Goal: Task Accomplishment & Management: Use online tool/utility

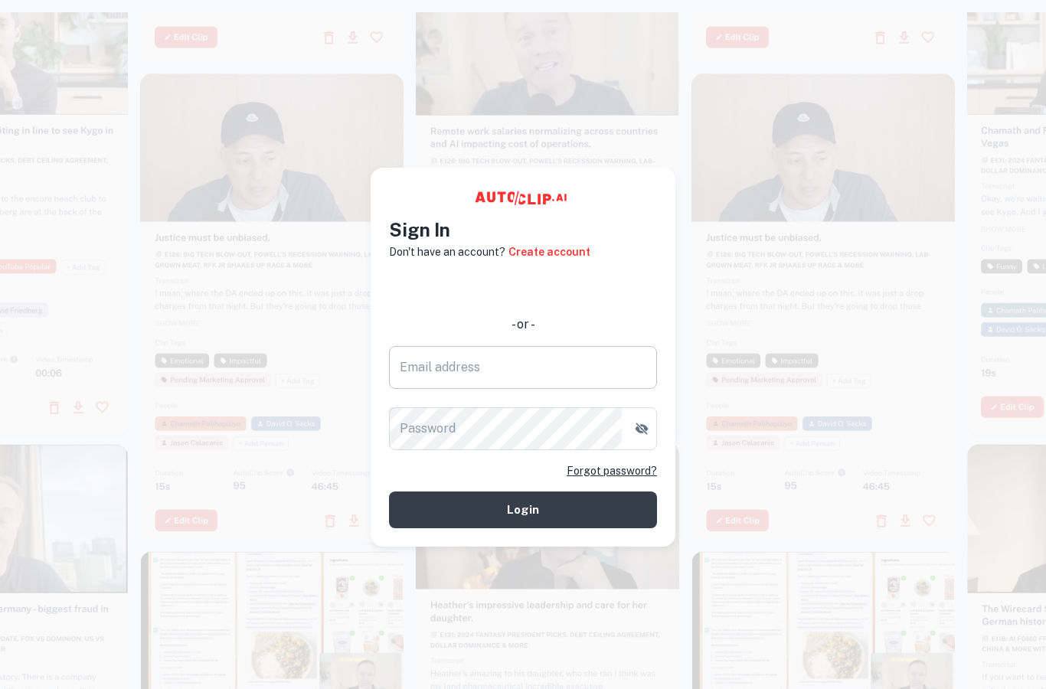
click at [583, 377] on input "Email address" at bounding box center [523, 367] width 268 height 43
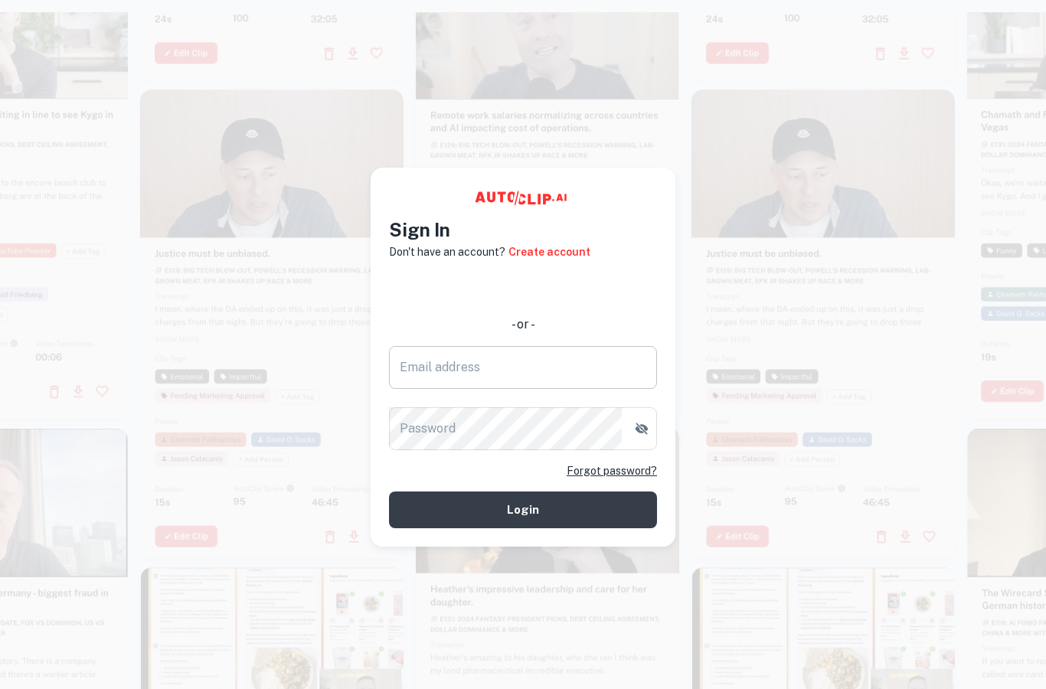
type input "[EMAIL_ADDRESS][DOMAIN_NAME]"
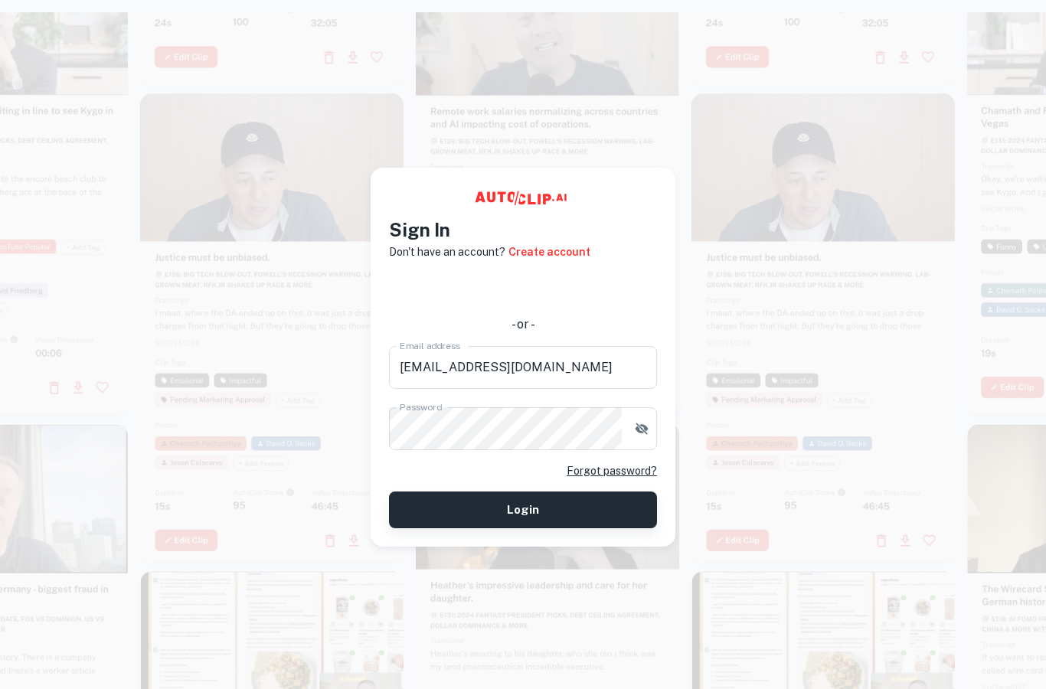
click at [575, 521] on button "Login" at bounding box center [523, 509] width 268 height 37
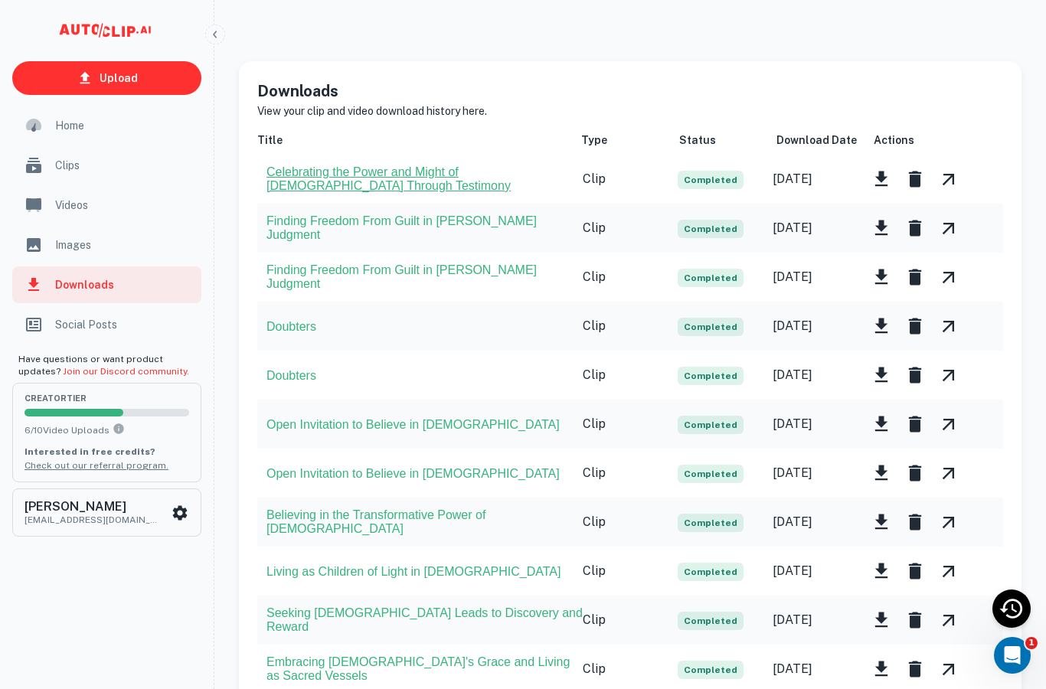
click at [393, 185] on button "Celebrating the Power and Might of [DEMOGRAPHIC_DATA] Through Testimony" at bounding box center [424, 179] width 316 height 28
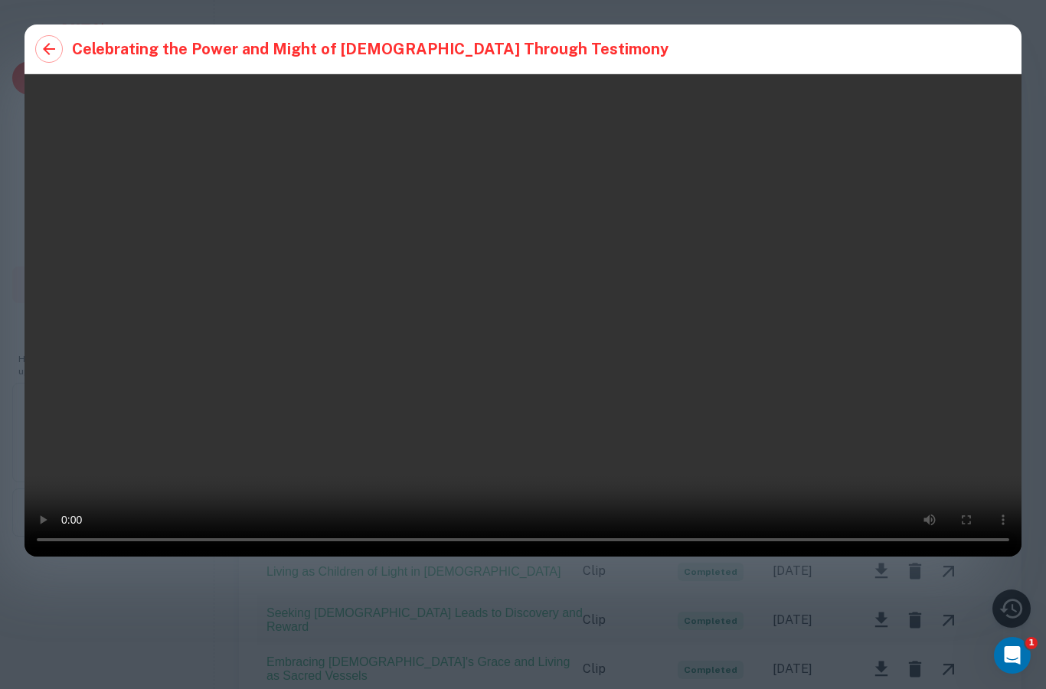
click at [794, 455] on div at bounding box center [523, 344] width 1046 height 689
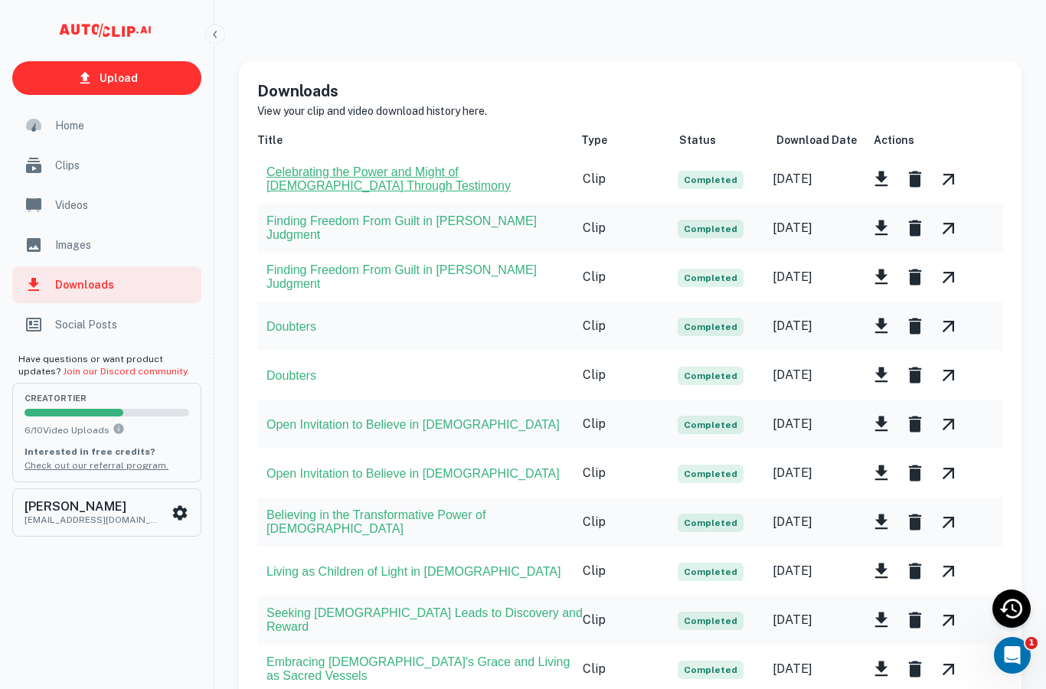
click at [434, 187] on button "Celebrating the Power and Might of [DEMOGRAPHIC_DATA] Through Testimony" at bounding box center [424, 179] width 316 height 28
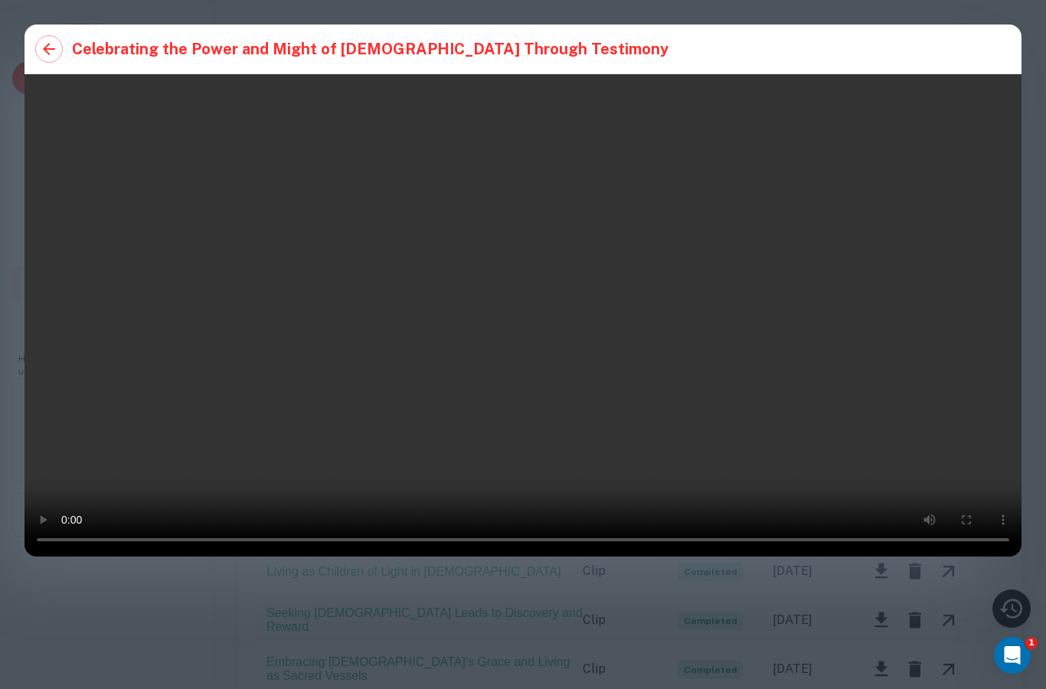
click at [539, 566] on div at bounding box center [523, 344] width 1046 height 689
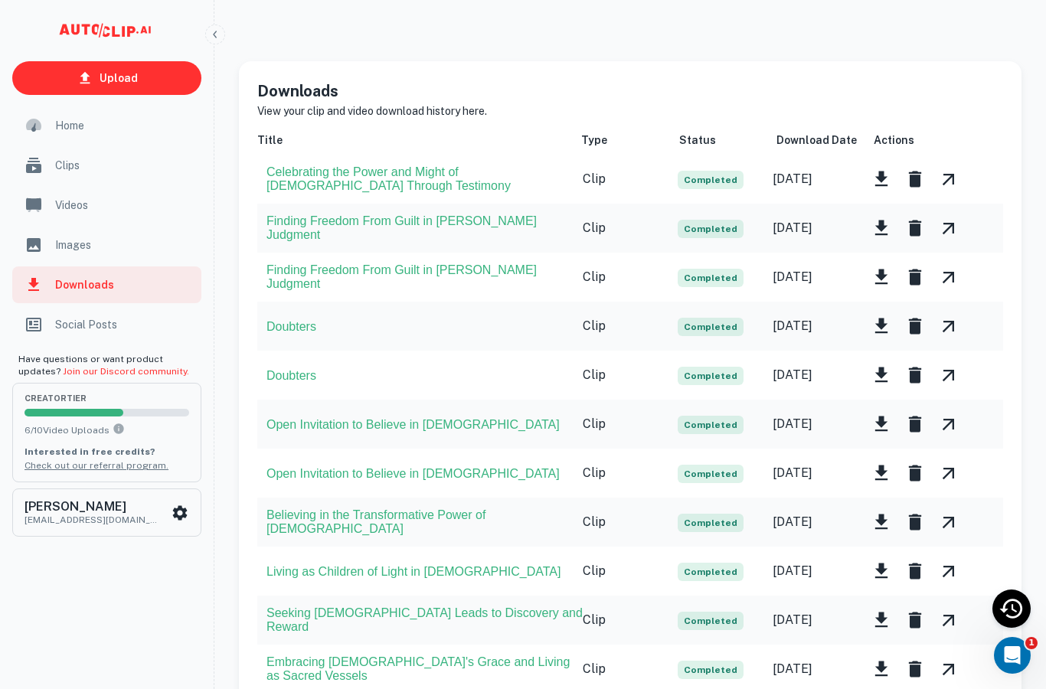
click at [74, 174] on div "Clips" at bounding box center [106, 165] width 189 height 37
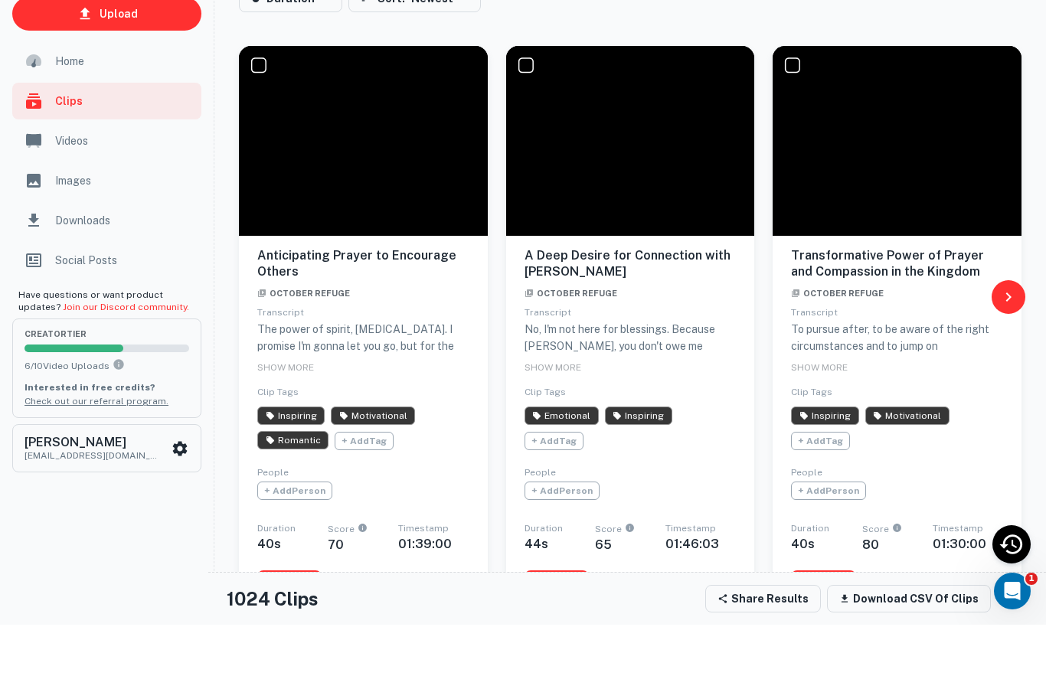
scroll to position [155, 0]
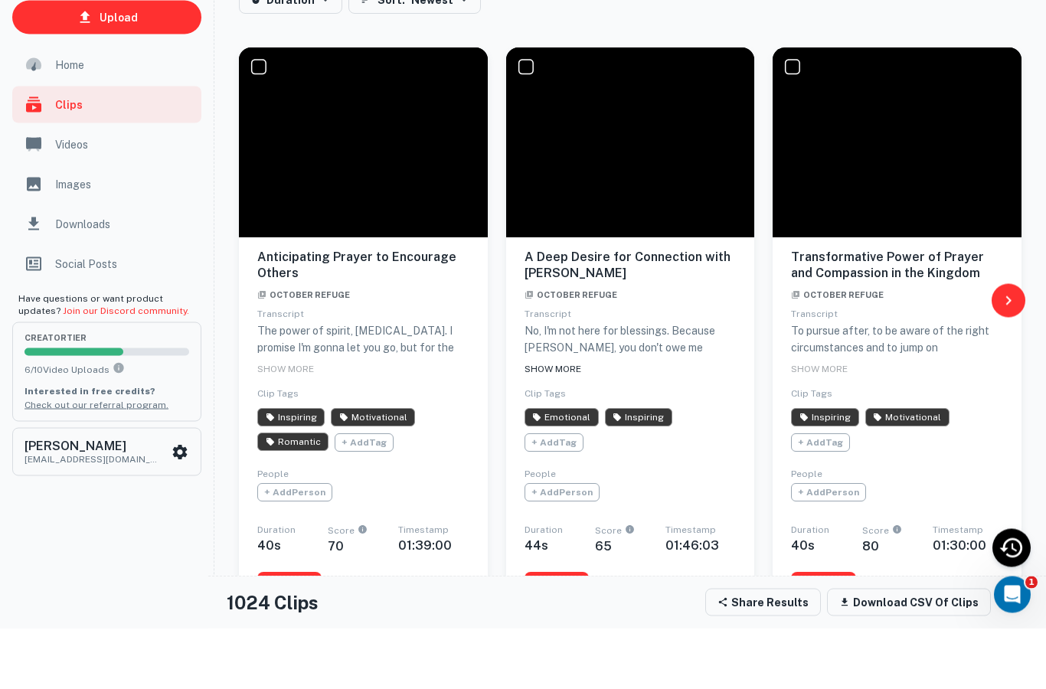
click at [566, 420] on div "SHOW MORE" at bounding box center [630, 429] width 212 height 18
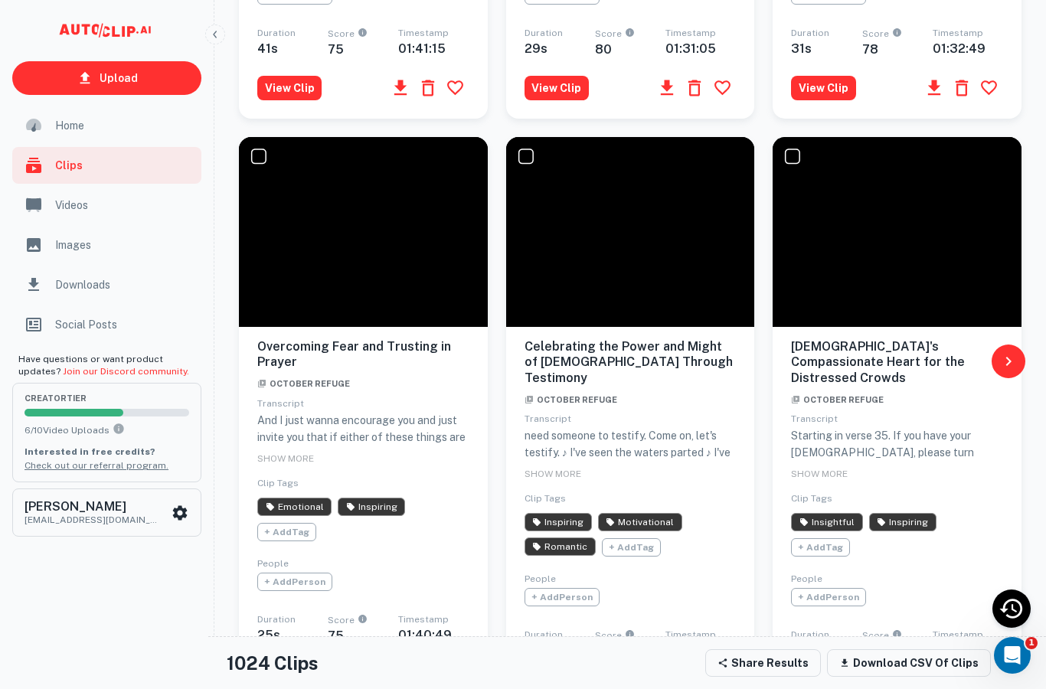
scroll to position [1464, 0]
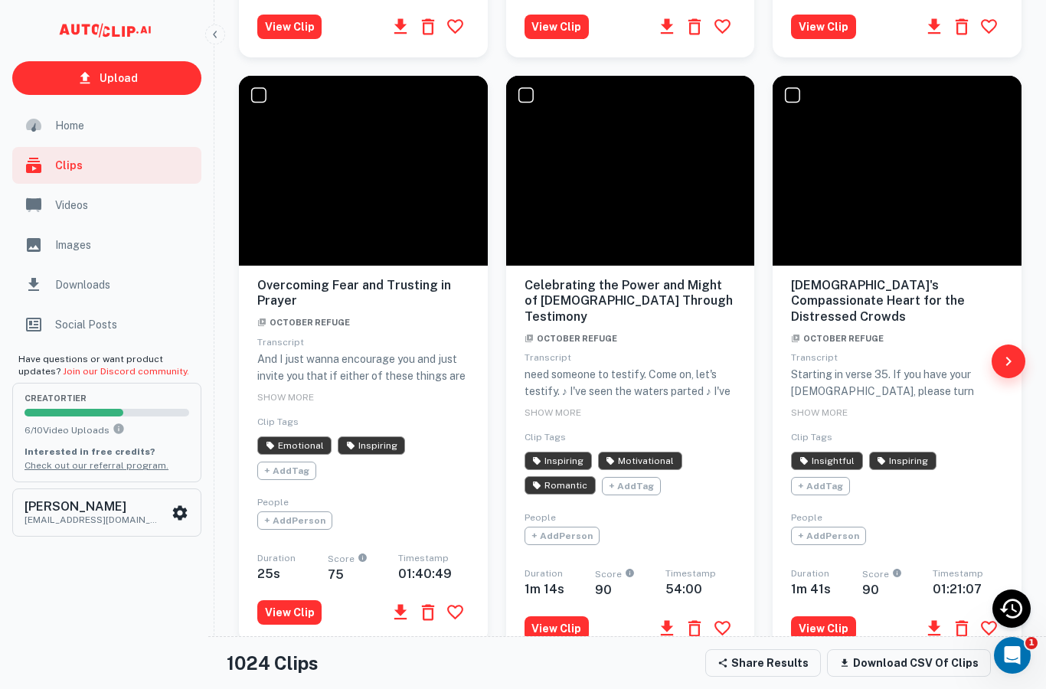
click at [1012, 371] on button "button" at bounding box center [1008, 361] width 34 height 34
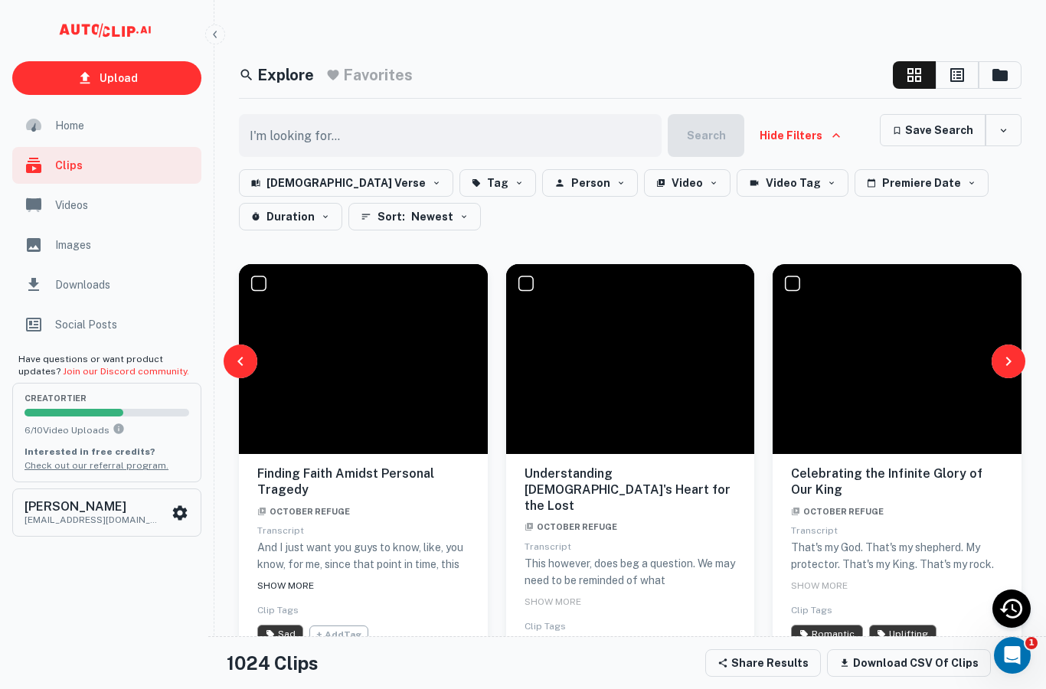
click at [306, 593] on div "SHOW MORE" at bounding box center [363, 585] width 212 height 18
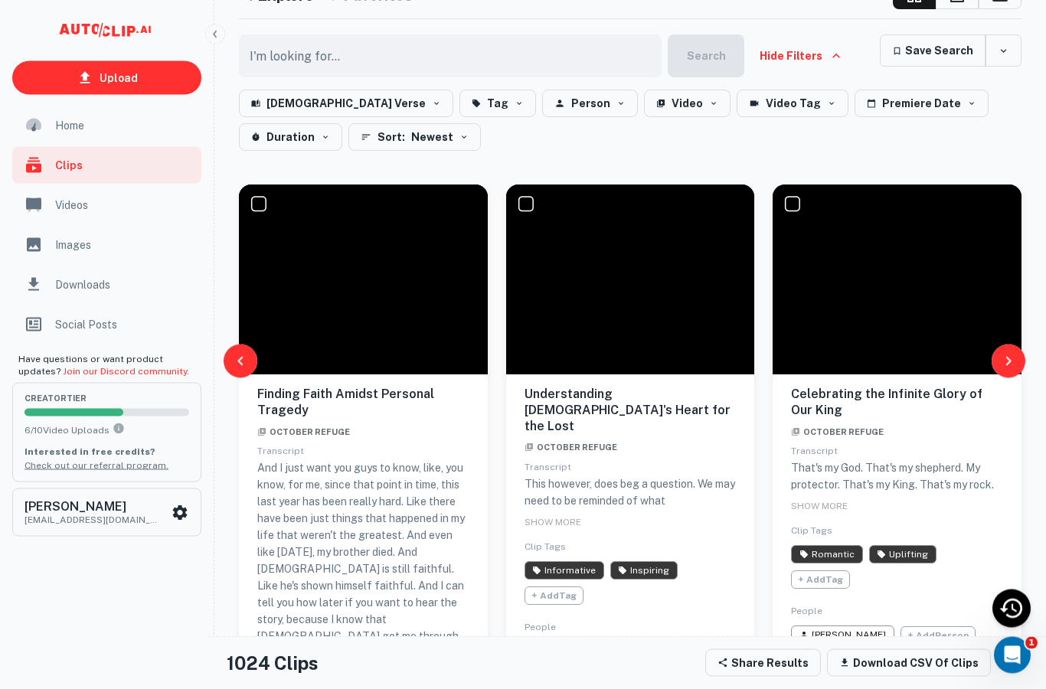
scroll to position [82, 0]
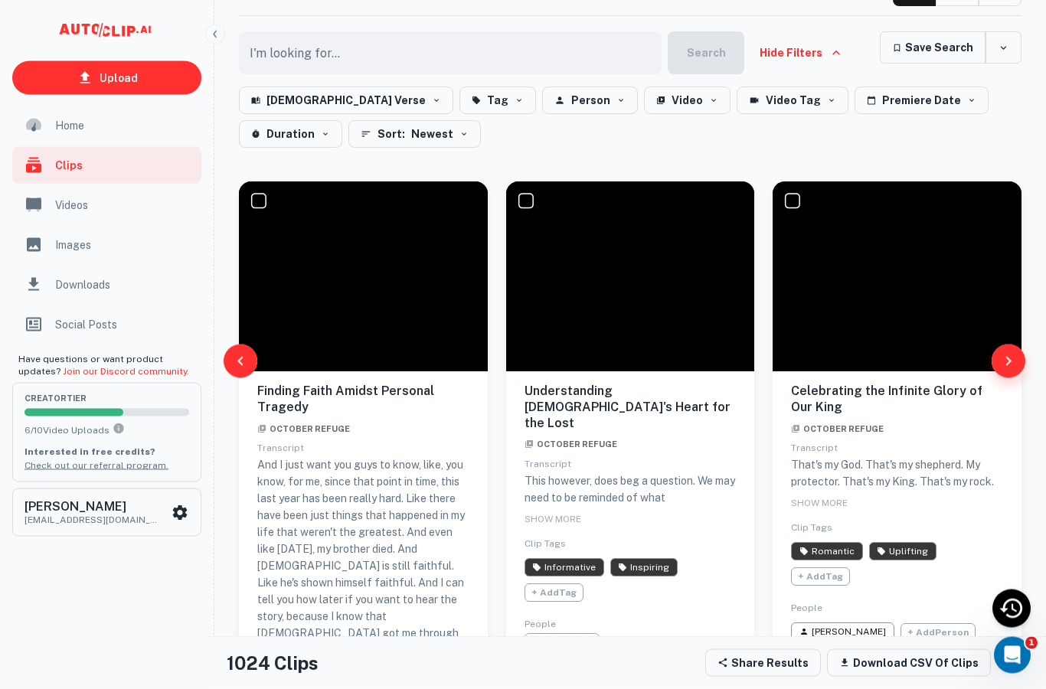
click at [1013, 371] on icon "button" at bounding box center [1008, 361] width 18 height 18
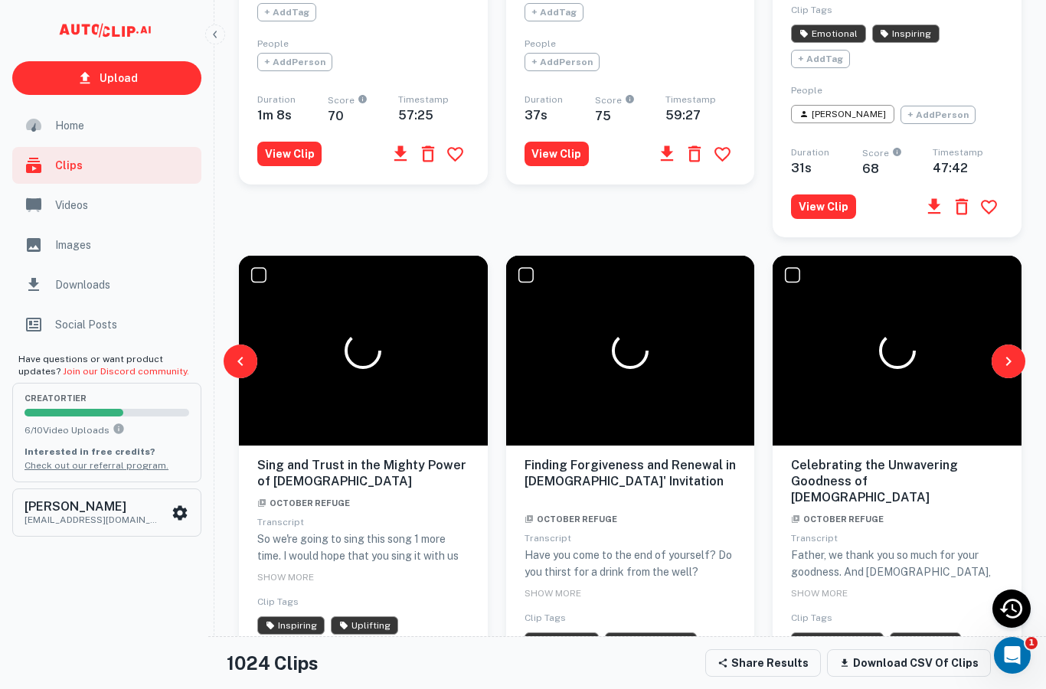
scroll to position [1219, 0]
